Goal: Information Seeking & Learning: Learn about a topic

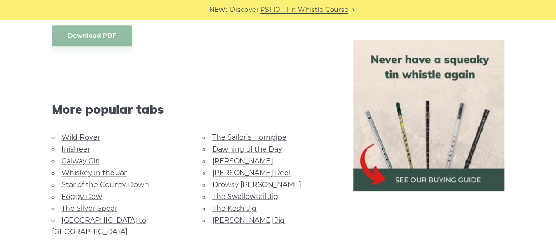
scroll to position [506, 0]
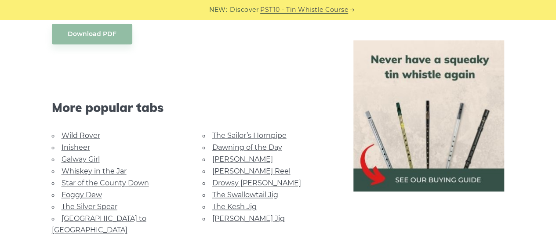
click at [270, 191] on link "The Swallowtail Jig" at bounding box center [245, 195] width 66 height 8
click at [111, 215] on link "[GEOGRAPHIC_DATA] to [GEOGRAPHIC_DATA]" at bounding box center [99, 224] width 94 height 20
click at [242, 173] on link "[PERSON_NAME] Reel" at bounding box center [251, 171] width 78 height 8
click at [75, 136] on link "Wild Rover" at bounding box center [80, 135] width 39 height 8
click at [243, 148] on link "Dawning of the Day" at bounding box center [247, 147] width 70 height 8
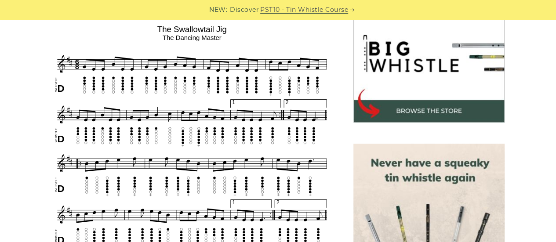
scroll to position [281, 0]
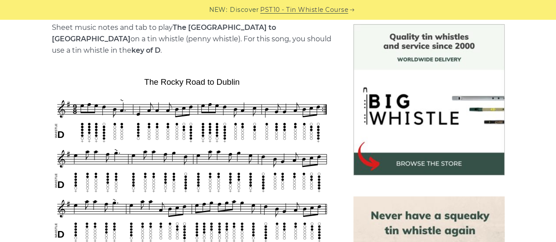
scroll to position [228, 0]
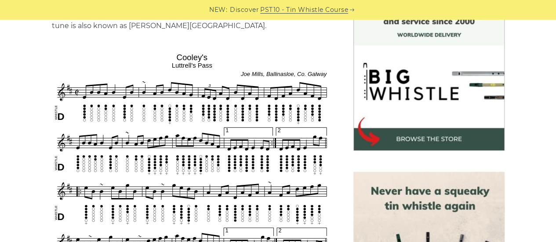
scroll to position [264, 0]
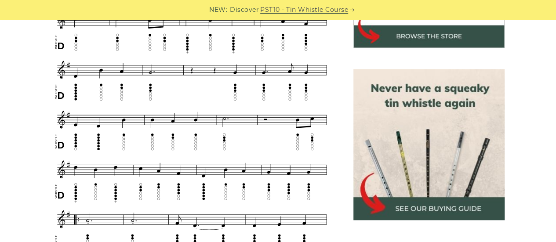
scroll to position [369, 0]
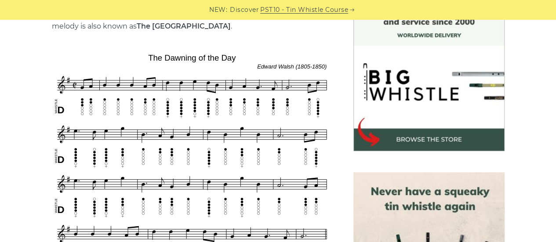
scroll to position [264, 0]
